Goal: Information Seeking & Learning: Find specific fact

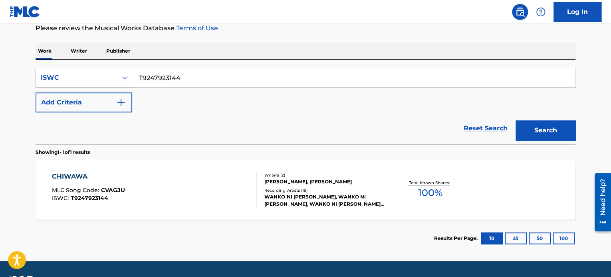
scroll to position [120, 0]
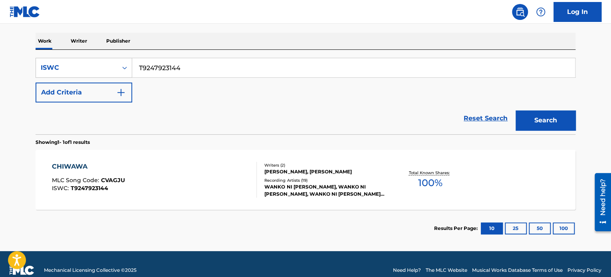
click at [159, 193] on div "CHIWAWA MLC Song Code : CVAGJU ISWC : T9247923144" at bounding box center [154, 180] width 205 height 36
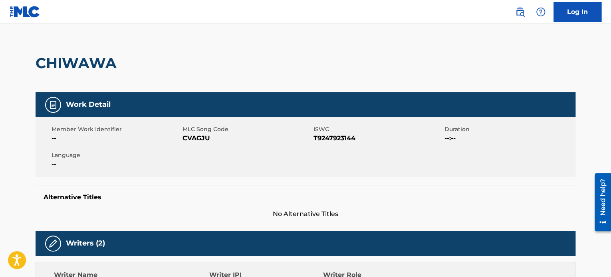
scroll to position [160, 0]
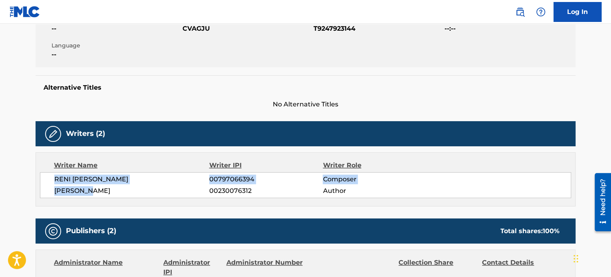
drag, startPoint x: 93, startPoint y: 192, endPoint x: 109, endPoint y: 184, distance: 17.5
click at [54, 175] on div "RENI [PERSON_NAME] 00797066394 Composer [PERSON_NAME] SALTA 00230076312 Author" at bounding box center [305, 185] width 531 height 26
click at [117, 182] on span "RENI [PERSON_NAME]" at bounding box center [131, 180] width 155 height 10
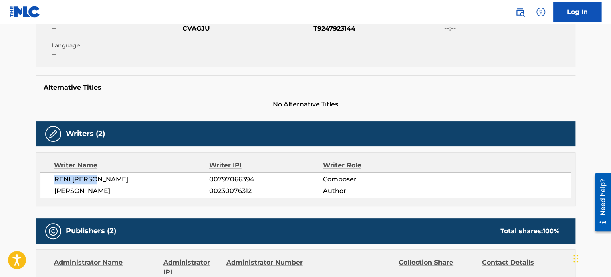
copy span "RENI [PERSON_NAME]"
drag, startPoint x: 104, startPoint y: 177, endPoint x: 55, endPoint y: 179, distance: 49.5
click at [55, 179] on span "RENI [PERSON_NAME]" at bounding box center [131, 180] width 155 height 10
drag, startPoint x: 94, startPoint y: 191, endPoint x: 54, endPoint y: 193, distance: 40.0
click at [54, 193] on span "[PERSON_NAME]" at bounding box center [131, 191] width 155 height 10
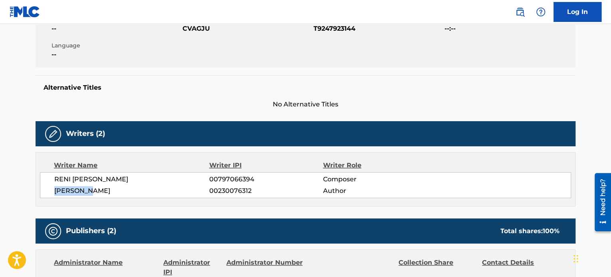
copy span "[PERSON_NAME]"
